Goal: Find contact information

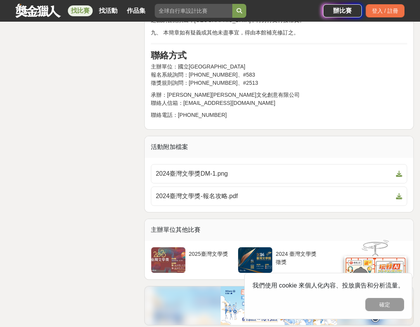
scroll to position [1395, 0]
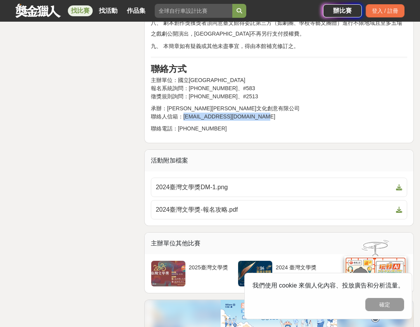
drag, startPoint x: 182, startPoint y: 115, endPoint x: 255, endPoint y: 117, distance: 72.5
click at [255, 117] on p "承辦：[PERSON_NAME][PERSON_NAME]文化創意有限公司 聯絡人信箱：[EMAIL_ADDRESS][DOMAIN_NAME]" at bounding box center [279, 113] width 256 height 16
copy p "[EMAIL_ADDRESS][DOMAIN_NAME]"
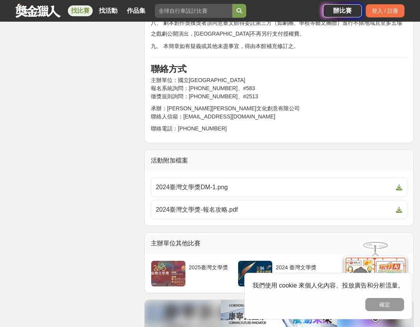
click at [178, 83] on p "主辦單位：國立臺灣文學館 報名系統詢問：[PHONE_NUMBER]、#583 徵獎規則詢問：[PHONE_NUMBER]、#2513" at bounding box center [279, 88] width 256 height 24
drag, startPoint x: 169, startPoint y: 107, endPoint x: 248, endPoint y: 107, distance: 79.4
click at [248, 107] on p "承辦：[PERSON_NAME][PERSON_NAME]文化創意有限公司 聯絡人信箱：[EMAIL_ADDRESS][DOMAIN_NAME]" at bounding box center [279, 113] width 256 height 16
copy span "[PERSON_NAME][PERSON_NAME]文化創意有限公司"
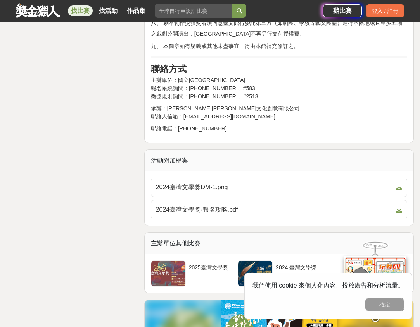
click at [200, 87] on p "主辦單位：國立臺灣文學館 報名系統詢問：[PHONE_NUMBER]、#583 徵獎規則詢問：[PHONE_NUMBER]、#2513" at bounding box center [279, 88] width 256 height 24
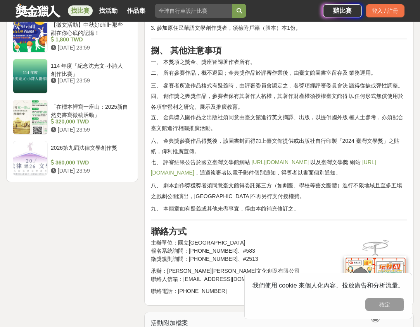
scroll to position [1162, 0]
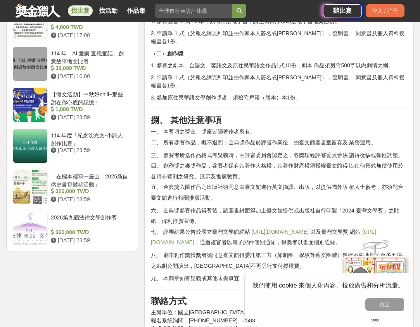
click at [168, 116] on strong "捌、 其他注意事項" at bounding box center [186, 120] width 71 height 10
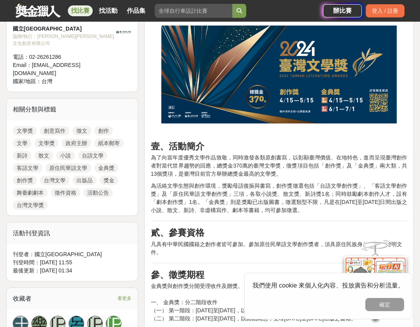
scroll to position [194, 0]
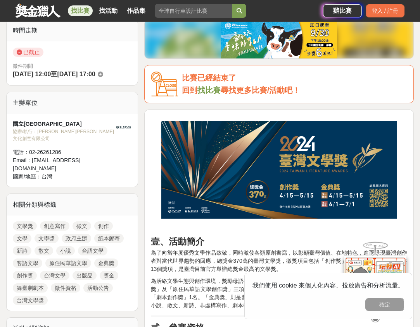
click at [157, 241] on strong "壹、活動簡介" at bounding box center [177, 242] width 53 height 10
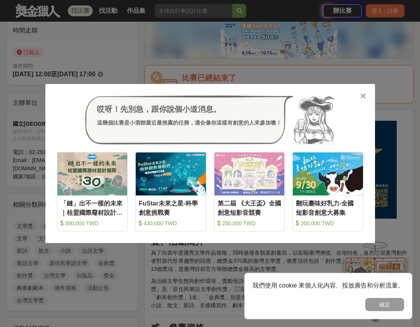
click at [201, 32] on div "哎呀！先別急，跟你說個小道消息。 這幾個比賽是小酒館最近最推薦的任務，適合像你這樣有創意的人來參加噢！ 收藏 「鏈」出不一樣的未來｜桂盟國際廢材設計競賽 30…" at bounding box center [210, 163] width 420 height 327
